Goal: Task Accomplishment & Management: Use online tool/utility

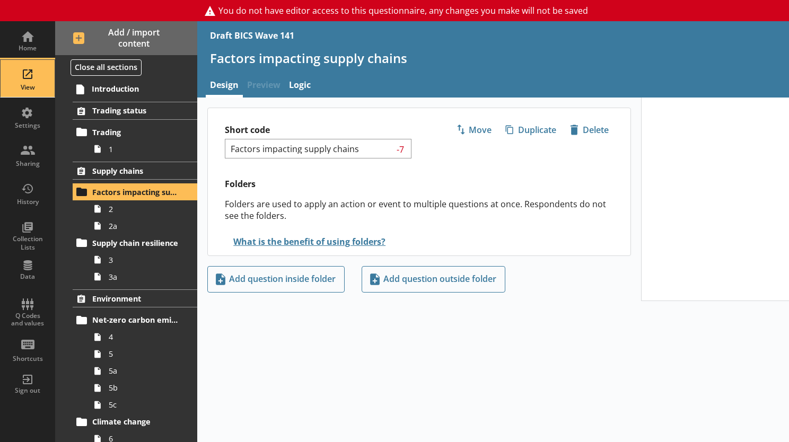
click at [32, 74] on div "View" at bounding box center [27, 78] width 37 height 37
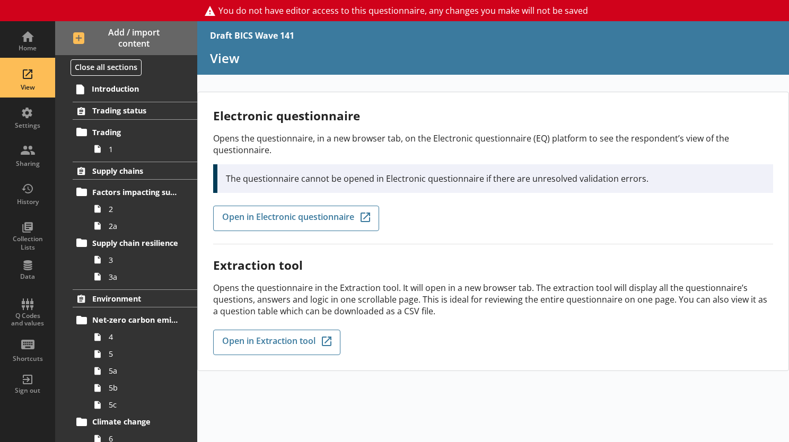
click at [32, 73] on div "View" at bounding box center [27, 78] width 37 height 37
click at [107, 154] on link "1" at bounding box center [143, 149] width 108 height 17
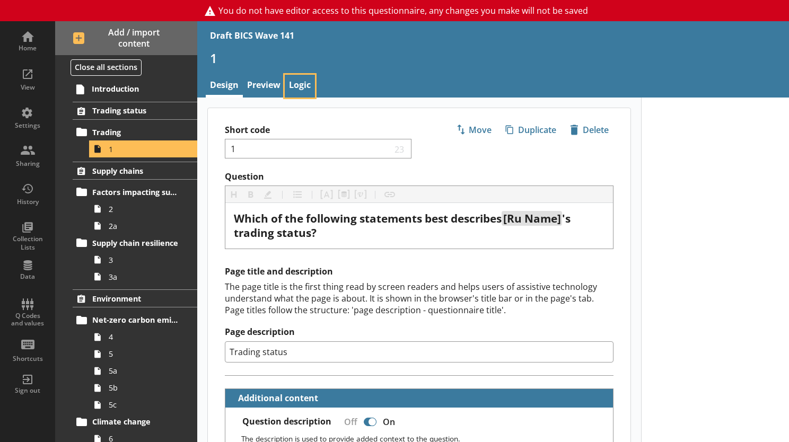
click at [301, 82] on link "Logic" at bounding box center [300, 86] width 30 height 23
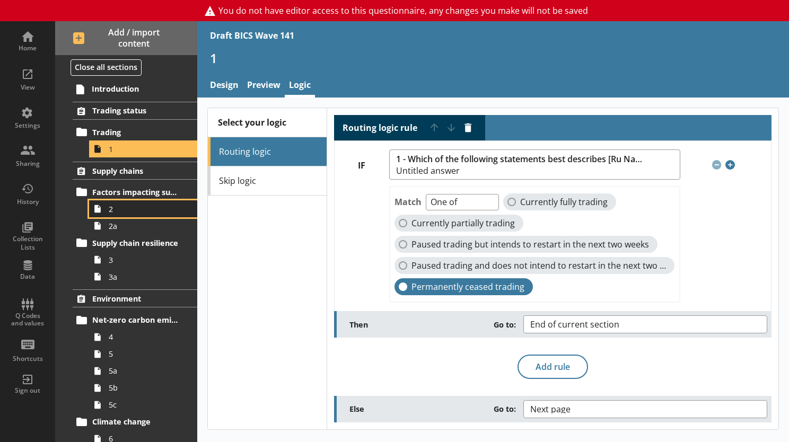
click at [116, 207] on span "2" at bounding box center [146, 209] width 75 height 10
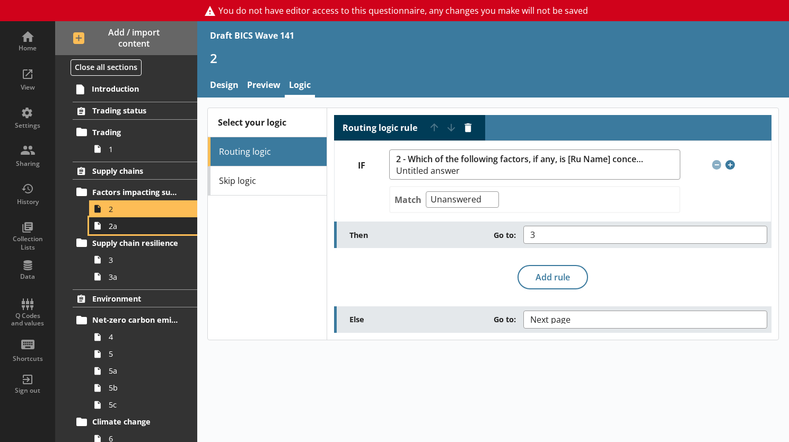
click at [118, 228] on span "2a" at bounding box center [146, 226] width 75 height 10
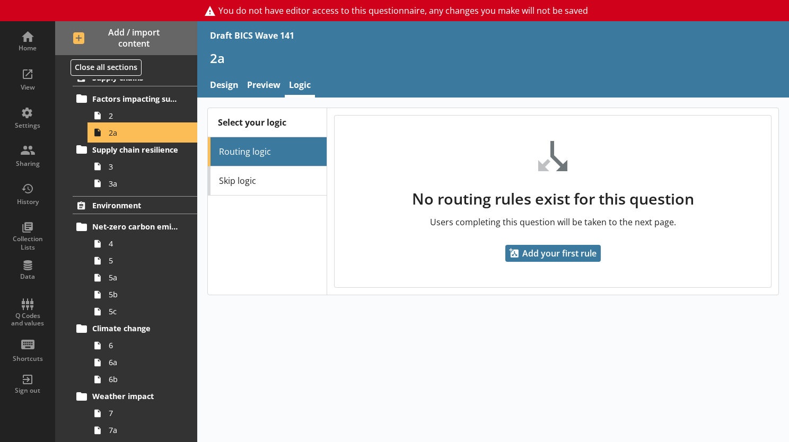
scroll to position [212, 0]
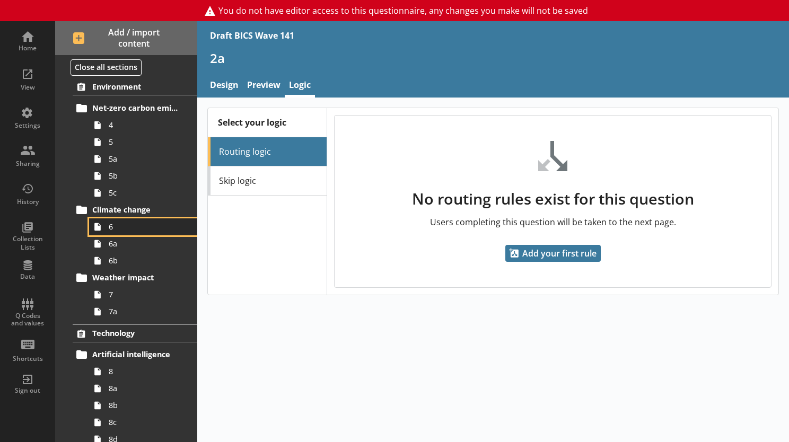
click at [107, 226] on link "6" at bounding box center [143, 227] width 108 height 17
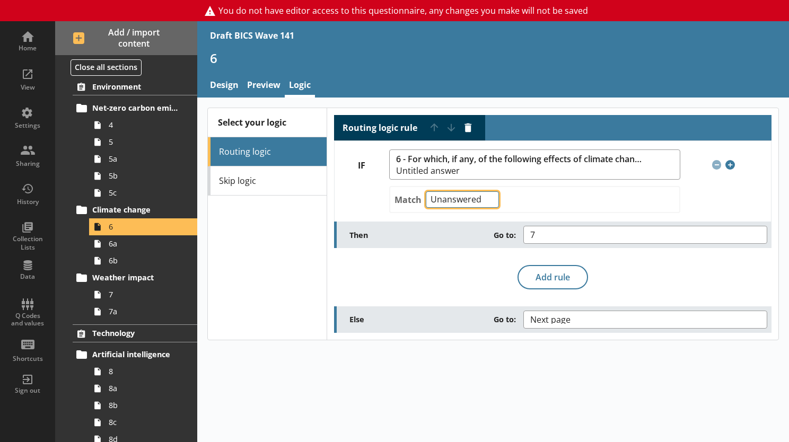
click at [487, 196] on select "Any of Not any of All of Count of Unanswered" at bounding box center [462, 200] width 73 height 16
click at [264, 237] on div "Select your logic Routing logic Skip logic" at bounding box center [267, 223] width 119 height 231
click at [104, 236] on icon at bounding box center [97, 244] width 17 height 17
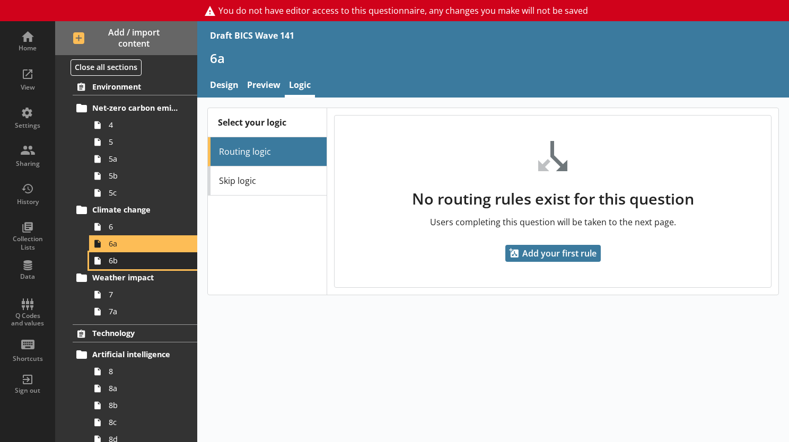
click at [111, 258] on span "6b" at bounding box center [146, 261] width 75 height 10
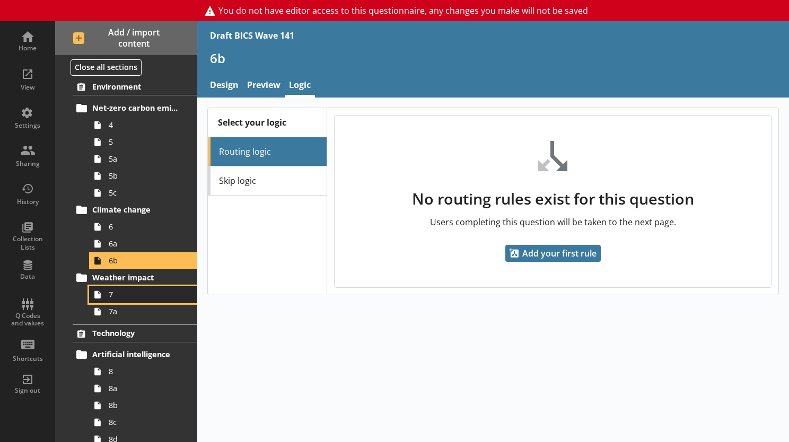
click at [114, 300] on link "7" at bounding box center [143, 294] width 108 height 17
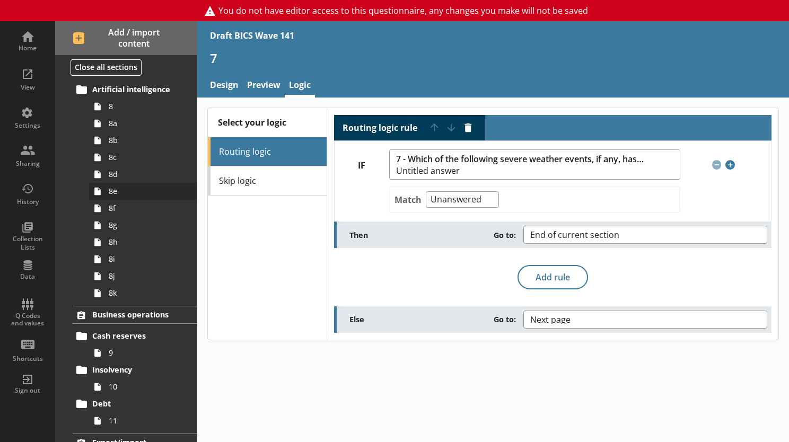
scroll to position [424, 0]
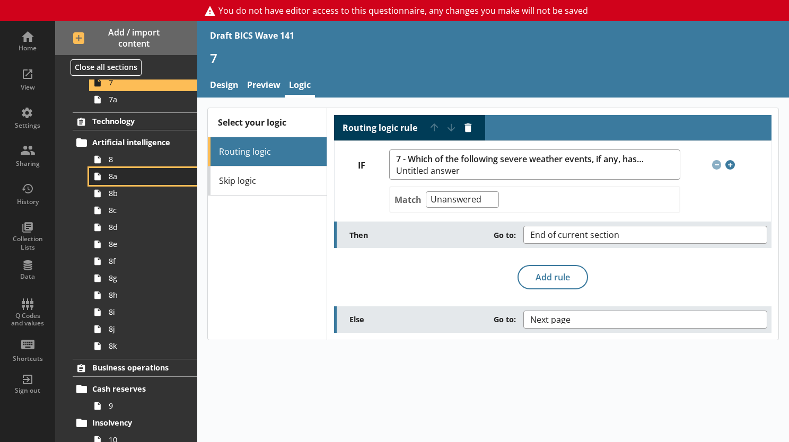
click at [115, 169] on link "8a" at bounding box center [143, 176] width 108 height 17
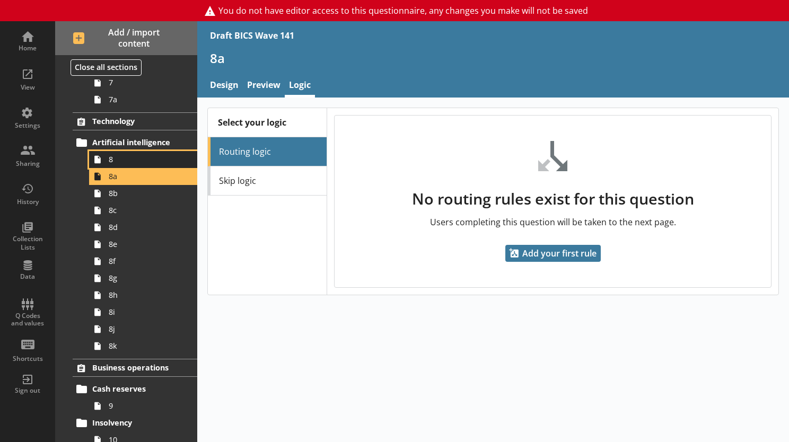
click at [116, 161] on span "8" at bounding box center [146, 159] width 75 height 10
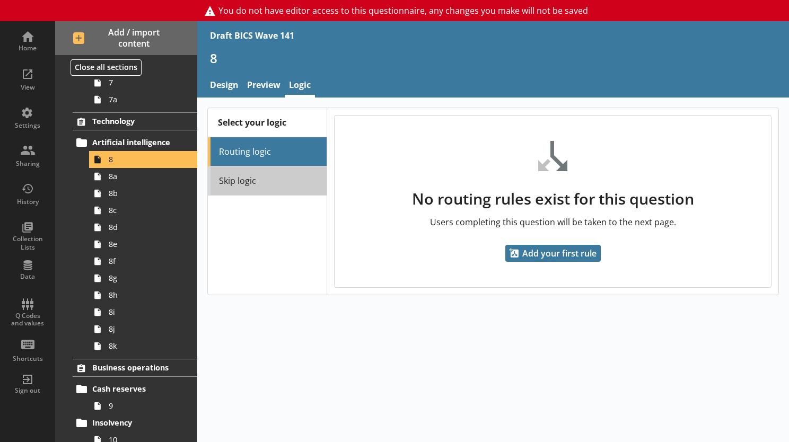
click at [240, 177] on link "Skip logic" at bounding box center [267, 181] width 119 height 29
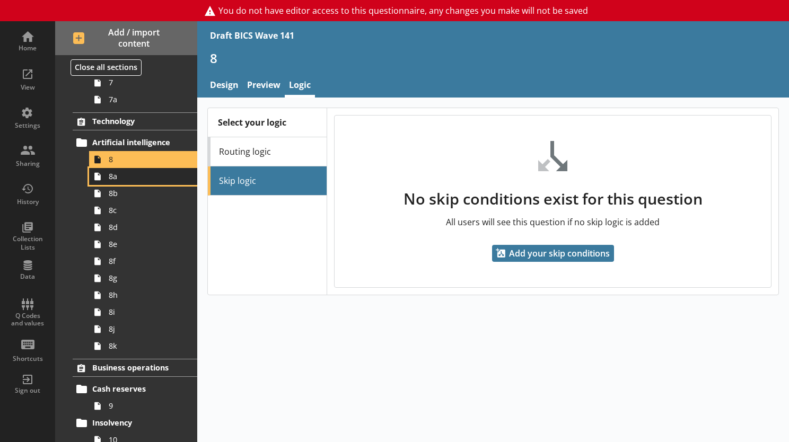
click at [128, 183] on link "8a" at bounding box center [143, 176] width 108 height 17
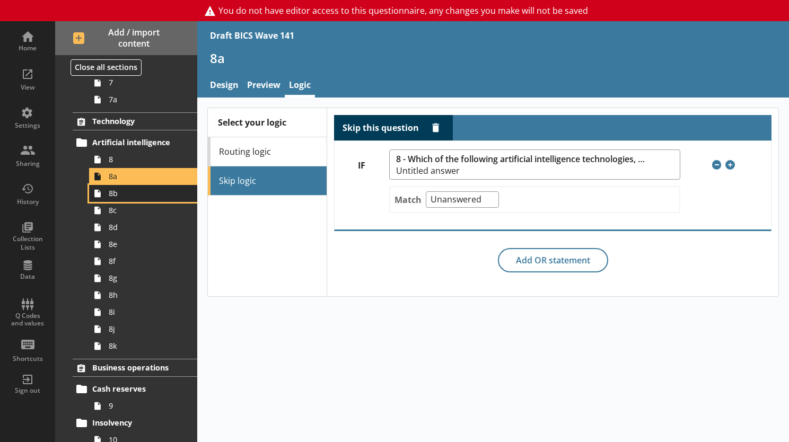
click at [117, 194] on span "8b" at bounding box center [146, 193] width 75 height 10
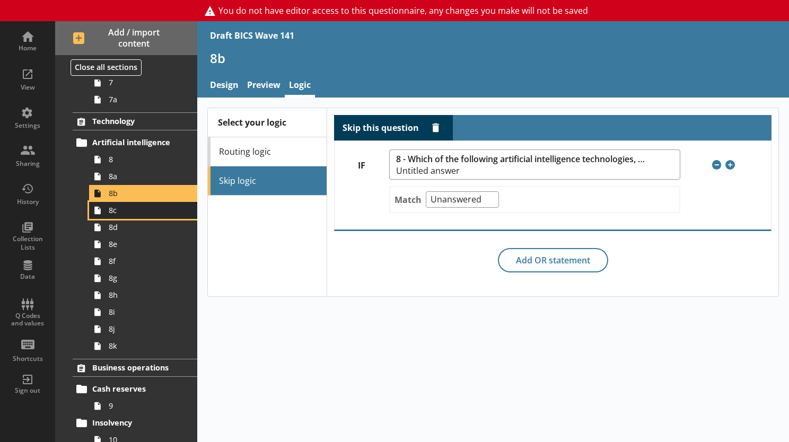
click at [117, 213] on span "8c" at bounding box center [146, 210] width 75 height 10
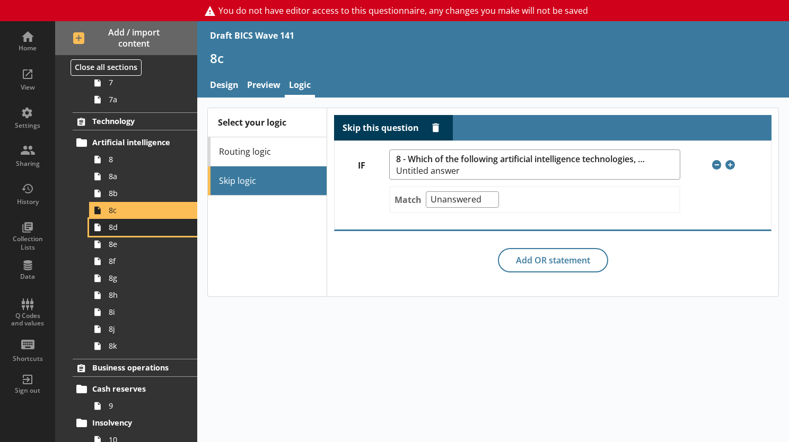
click at [113, 231] on span "8d" at bounding box center [146, 227] width 75 height 10
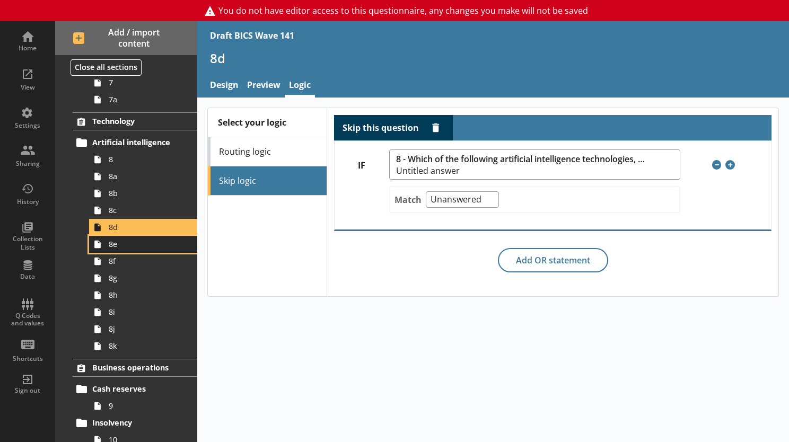
click at [118, 249] on link "8e" at bounding box center [143, 244] width 108 height 17
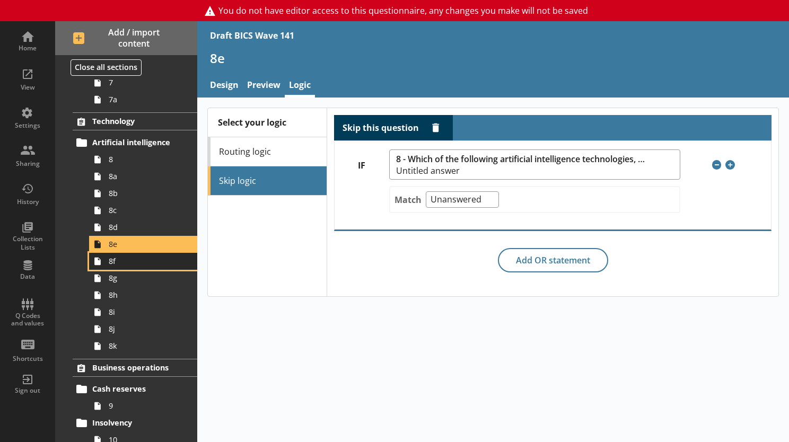
click at [117, 263] on span "8f" at bounding box center [146, 261] width 75 height 10
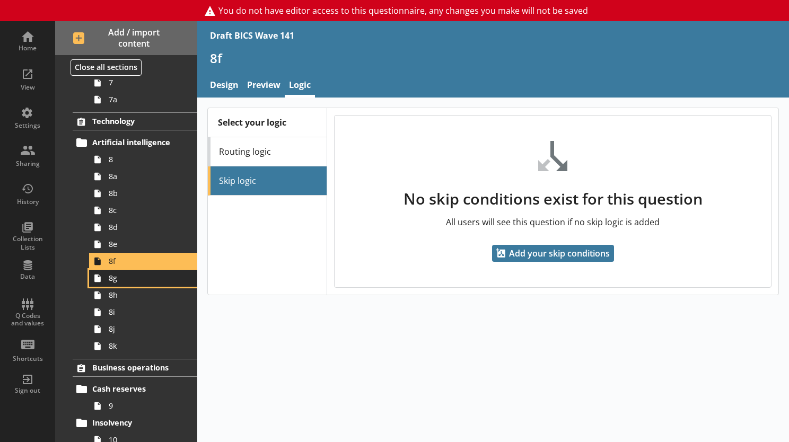
click at [115, 280] on span "8g" at bounding box center [146, 278] width 75 height 10
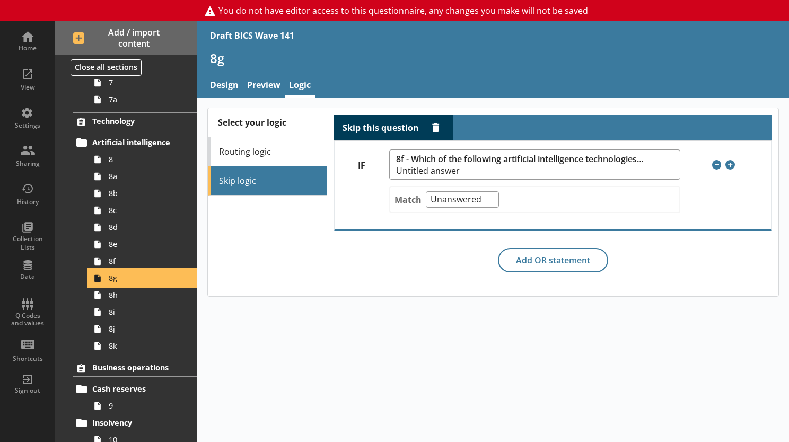
scroll to position [531, 0]
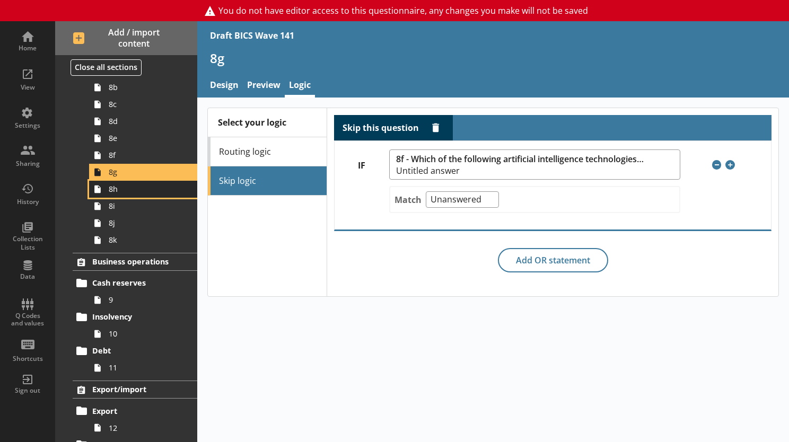
click at [115, 194] on link "8h" at bounding box center [143, 189] width 108 height 17
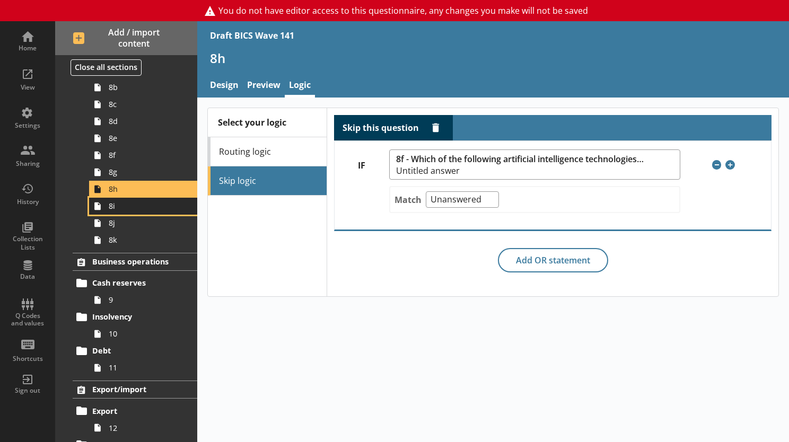
click at [116, 209] on span "8i" at bounding box center [146, 206] width 75 height 10
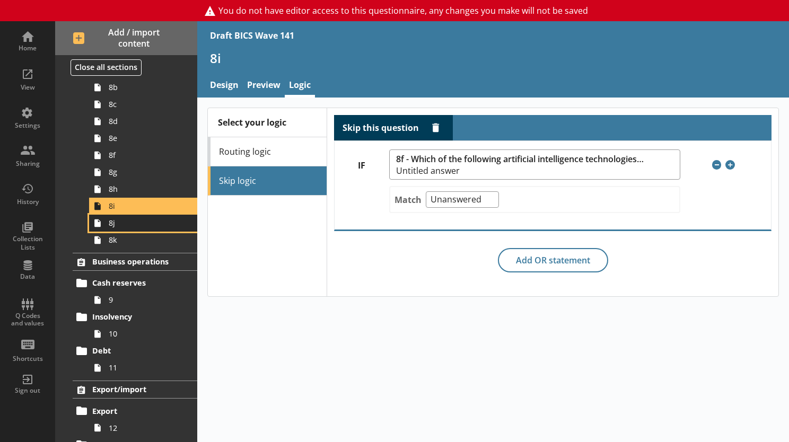
click at [118, 227] on span "8j" at bounding box center [146, 223] width 75 height 10
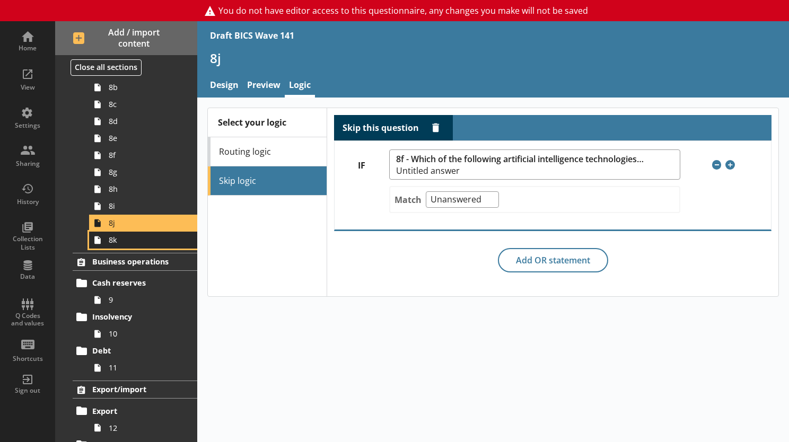
click at [119, 241] on span "8k" at bounding box center [146, 240] width 75 height 10
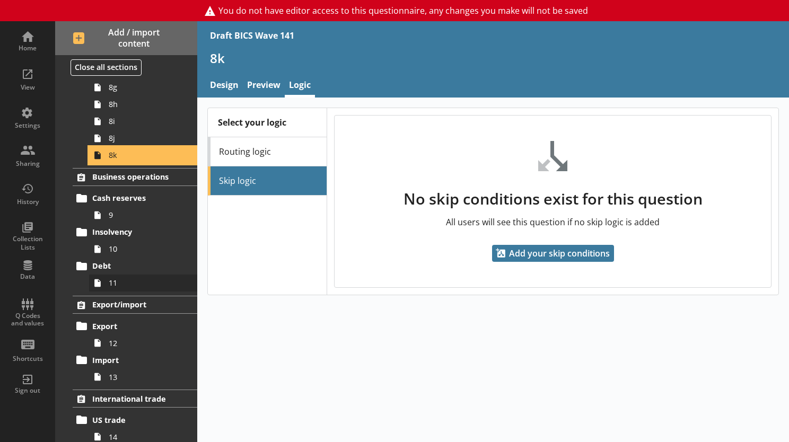
scroll to position [690, 0]
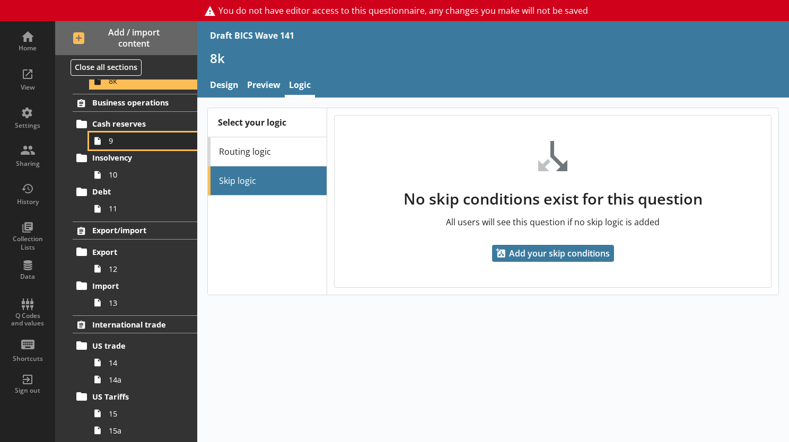
click at [109, 137] on span "9" at bounding box center [146, 141] width 75 height 10
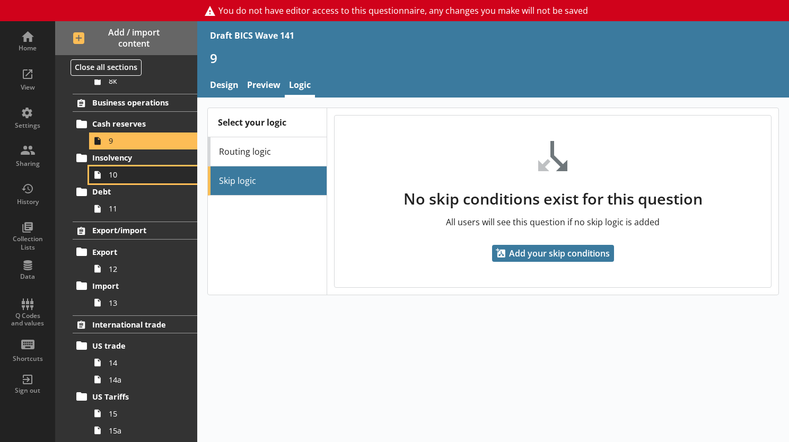
click at [109, 177] on span "10" at bounding box center [146, 175] width 75 height 10
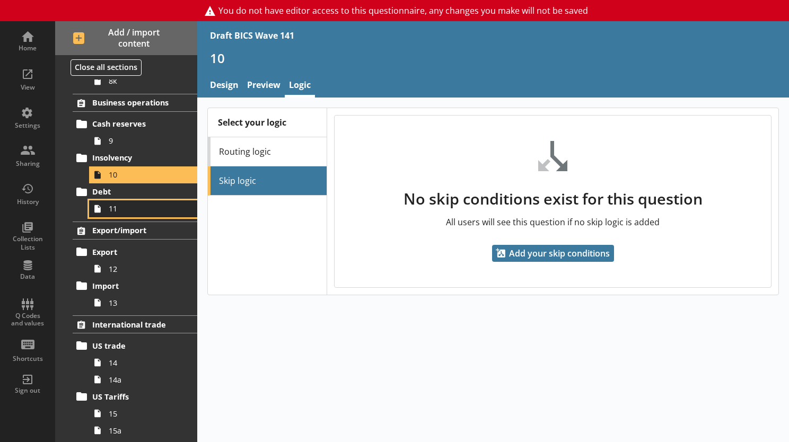
click at [110, 211] on span "11" at bounding box center [146, 209] width 75 height 10
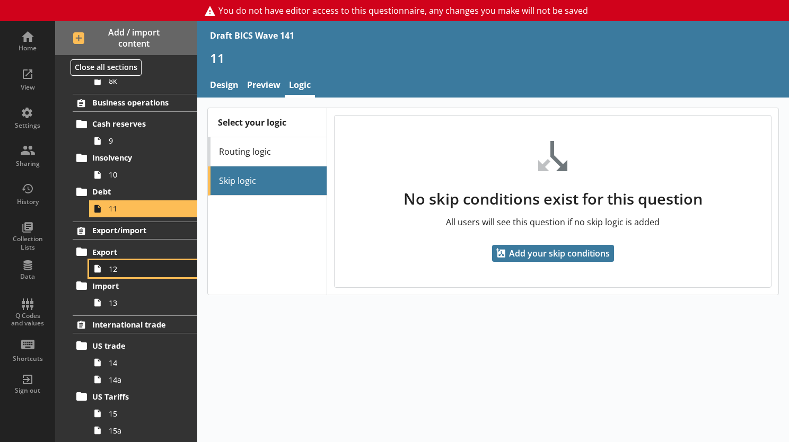
click at [111, 270] on span "12" at bounding box center [146, 269] width 75 height 10
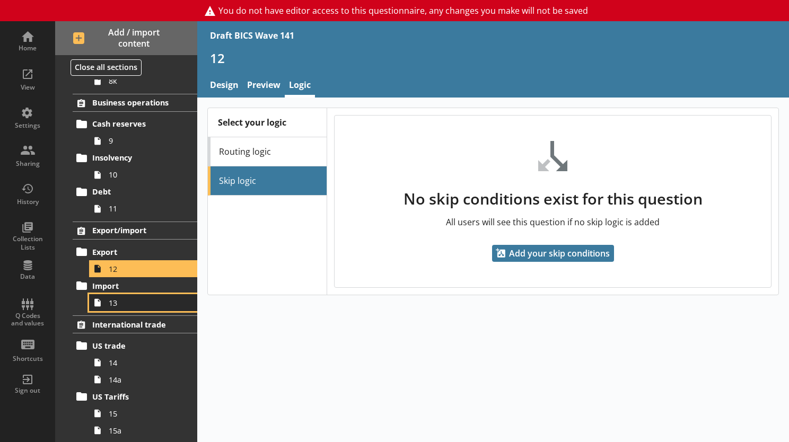
click at [116, 306] on span "13" at bounding box center [146, 303] width 75 height 10
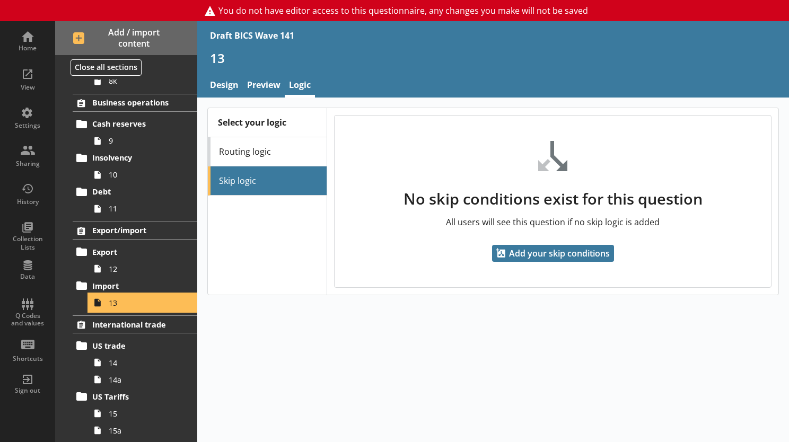
scroll to position [771, 0]
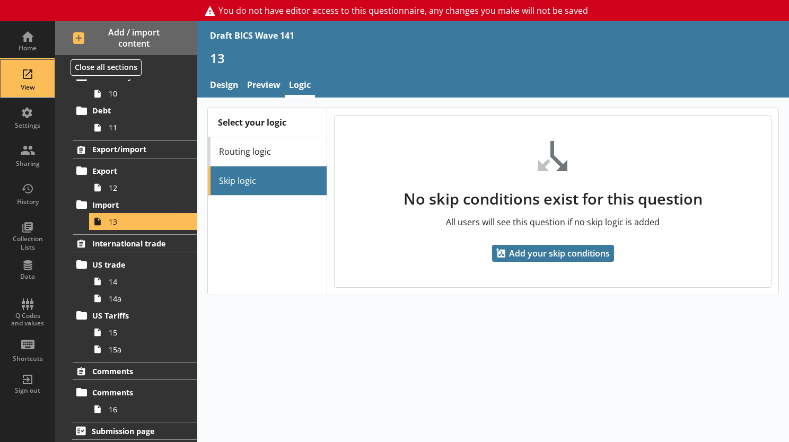
click at [21, 77] on div "View" at bounding box center [27, 78] width 37 height 37
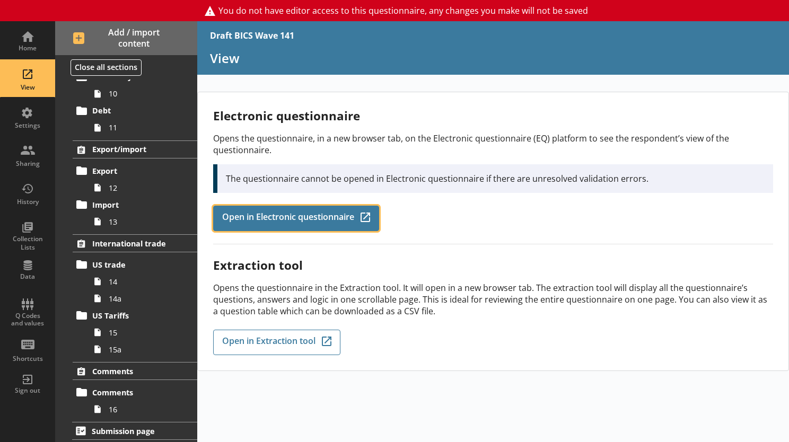
click at [286, 213] on span "Open in Electronic questionnaire" at bounding box center [288, 219] width 132 height 12
